Goal: Task Accomplishment & Management: Use online tool/utility

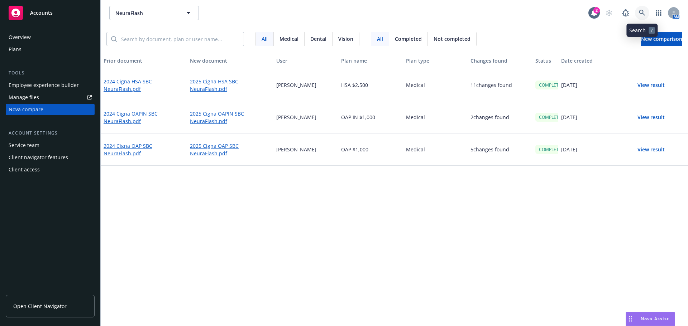
click at [642, 14] on icon at bounding box center [642, 13] width 6 height 6
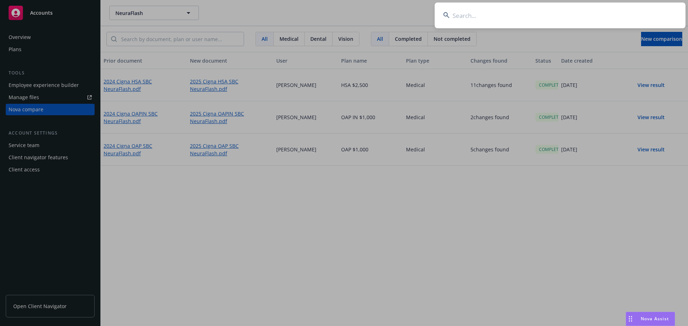
click at [483, 16] on input at bounding box center [560, 16] width 251 height 26
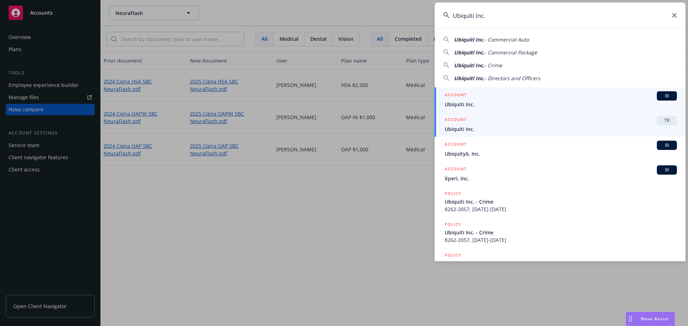
type input "Ubiquiti Inc."
click at [505, 122] on div "ACCOUNT TR" at bounding box center [561, 120] width 232 height 9
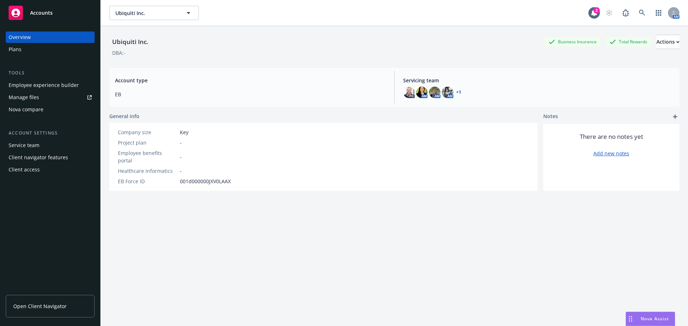
click at [19, 106] on div "Nova compare" at bounding box center [26, 109] width 35 height 11
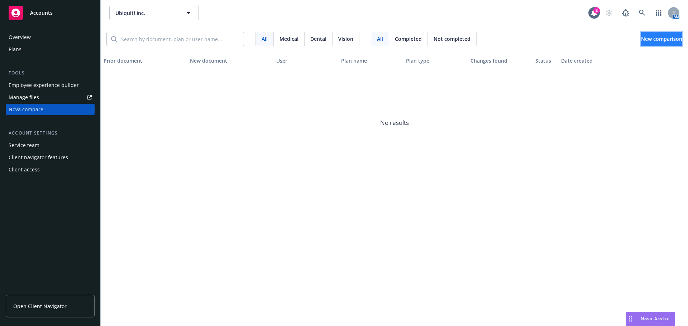
click at [642, 41] on span "New comparison" at bounding box center [661, 38] width 41 height 7
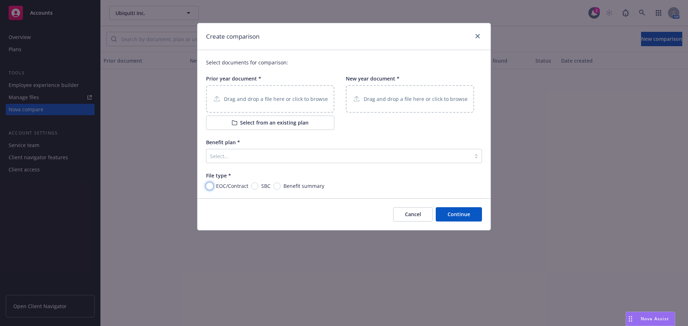
click at [211, 185] on input "EOC/Contract" at bounding box center [209, 186] width 7 height 7
radio input "true"
click at [255, 99] on p "Drag and drop a file here or click to browse" at bounding box center [276, 99] width 104 height 8
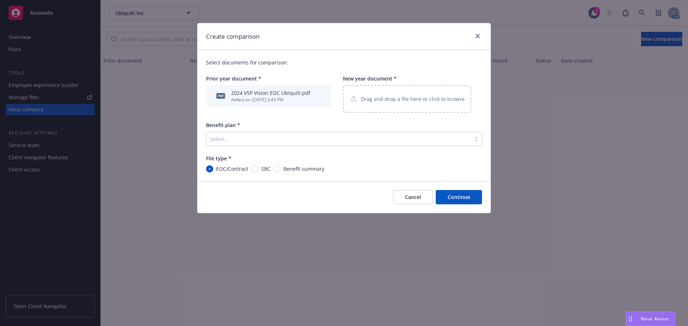
click at [384, 100] on p "Drag and drop a file here or click to browse" at bounding box center [413, 99] width 104 height 8
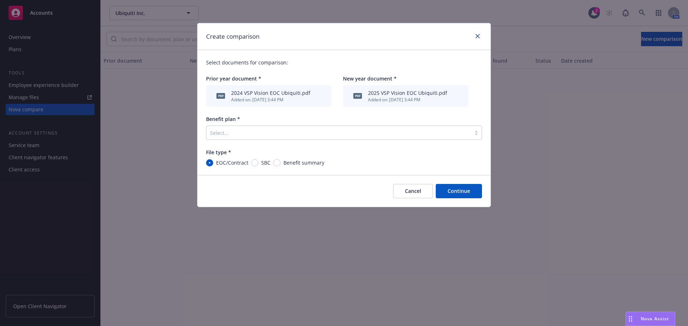
click at [217, 130] on div at bounding box center [338, 133] width 257 height 9
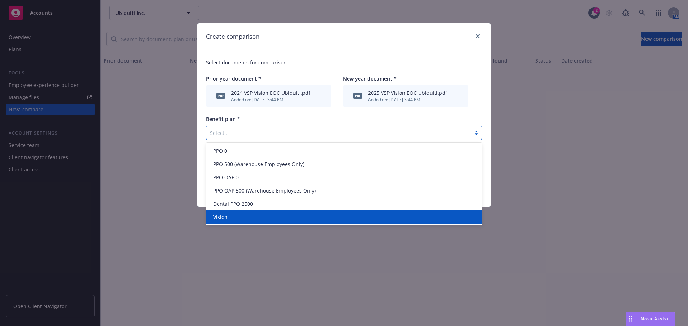
click at [249, 216] on div "Vision" at bounding box center [343, 217] width 267 height 8
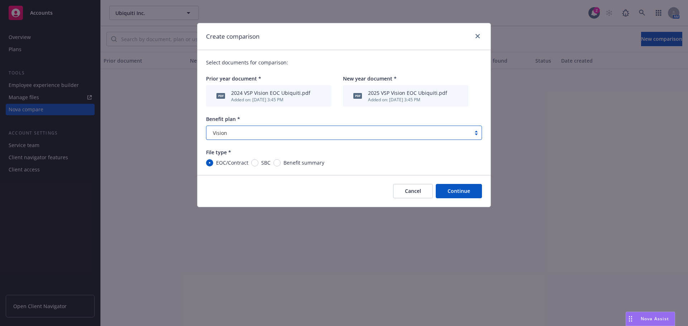
click at [472, 193] on button "Continue" at bounding box center [459, 191] width 46 height 14
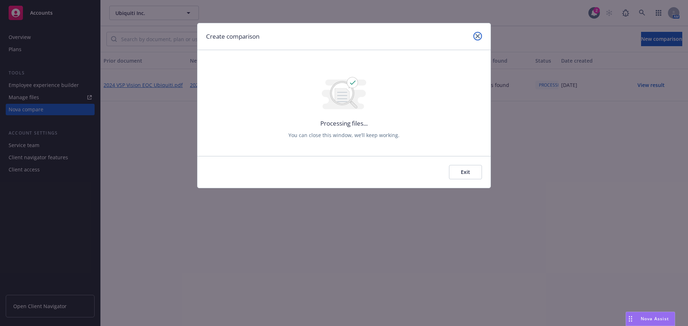
click at [478, 36] on icon "close" at bounding box center [477, 36] width 4 height 4
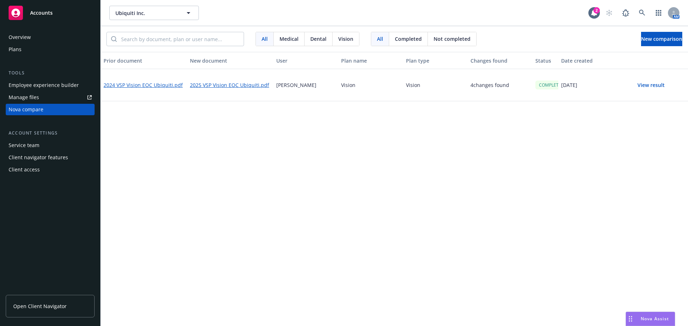
click at [651, 85] on button "View result" at bounding box center [651, 85] width 50 height 14
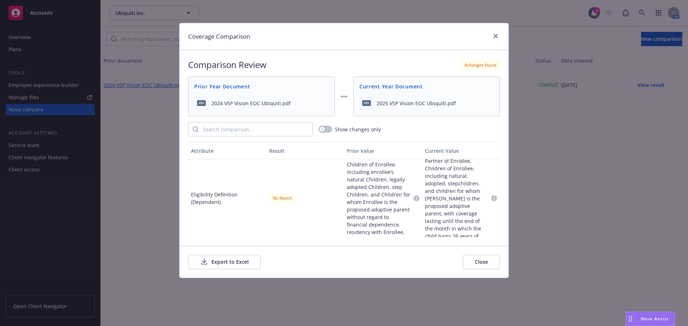
scroll to position [394, 0]
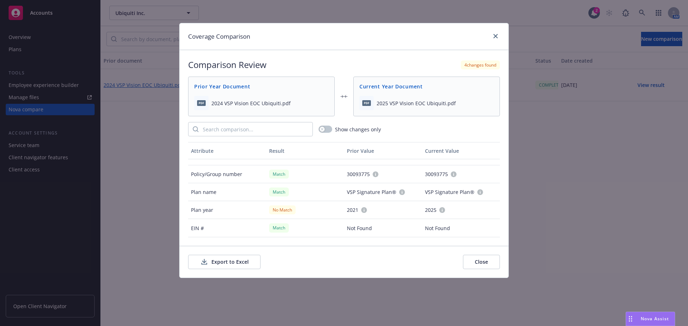
click at [227, 261] on button "Export to Excel" at bounding box center [224, 262] width 72 height 14
